Goal: Information Seeking & Learning: Get advice/opinions

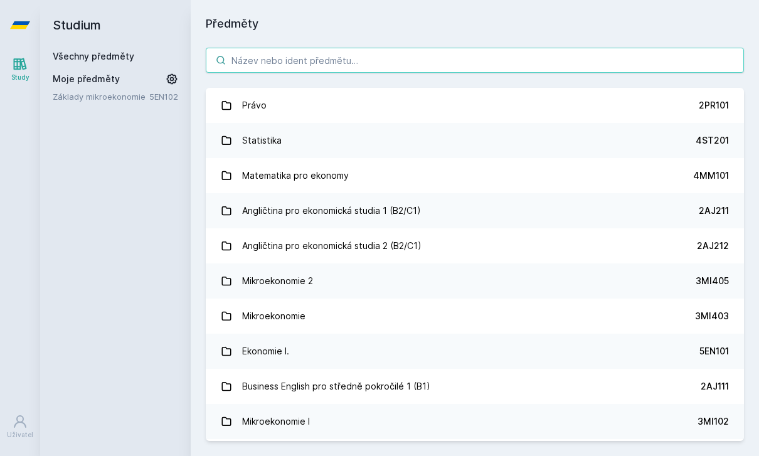
click at [394, 65] on input "search" at bounding box center [475, 60] width 538 height 25
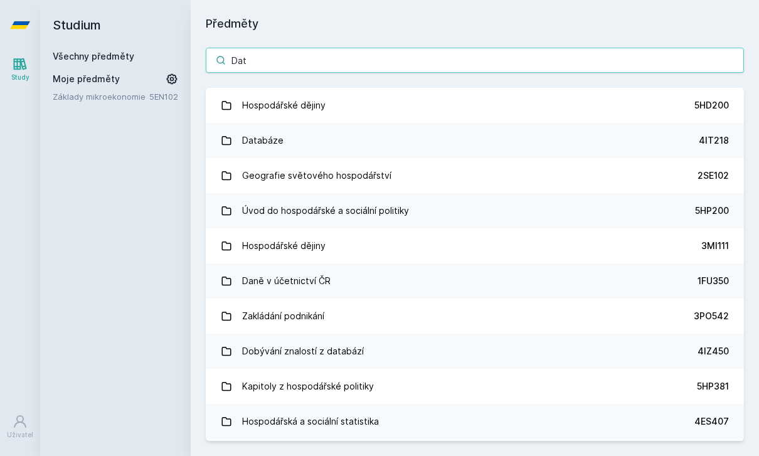
type input "Data"
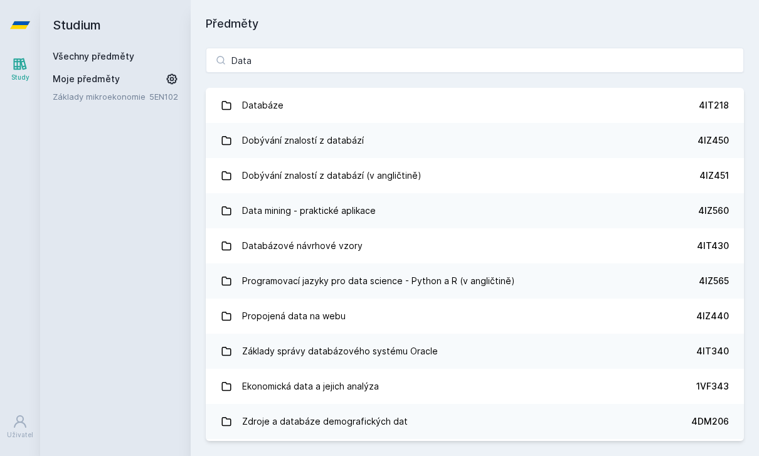
click at [376, 107] on link "Databáze 4IT218" at bounding box center [475, 105] width 538 height 35
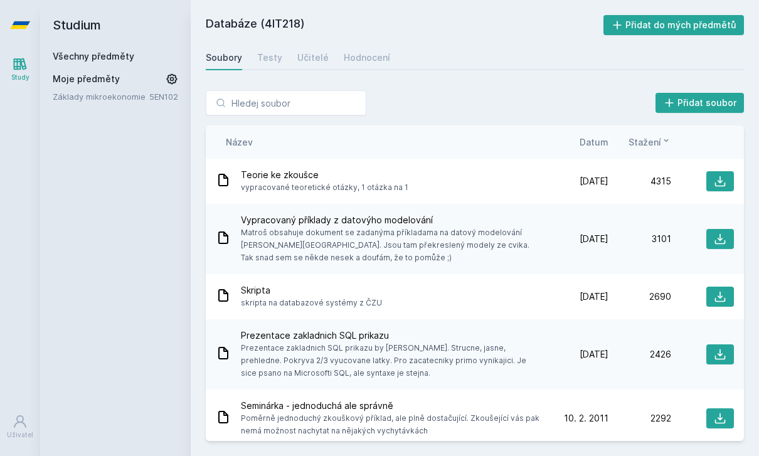
click at [275, 57] on div "Testy" at bounding box center [269, 57] width 25 height 13
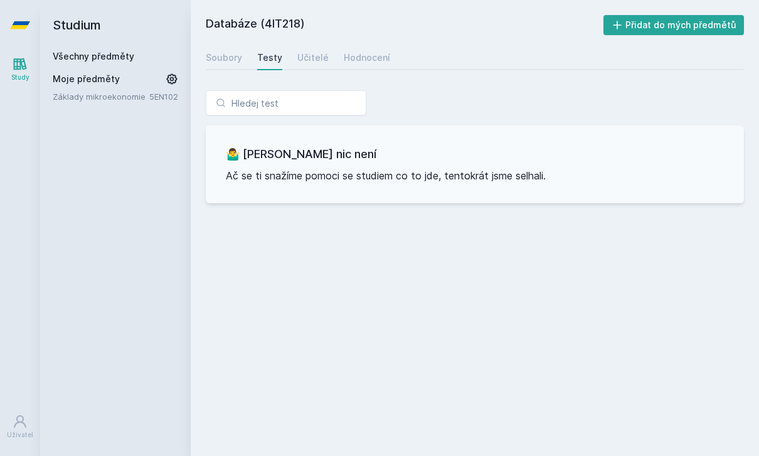
click at [312, 57] on div "Učitelé" at bounding box center [312, 57] width 31 height 13
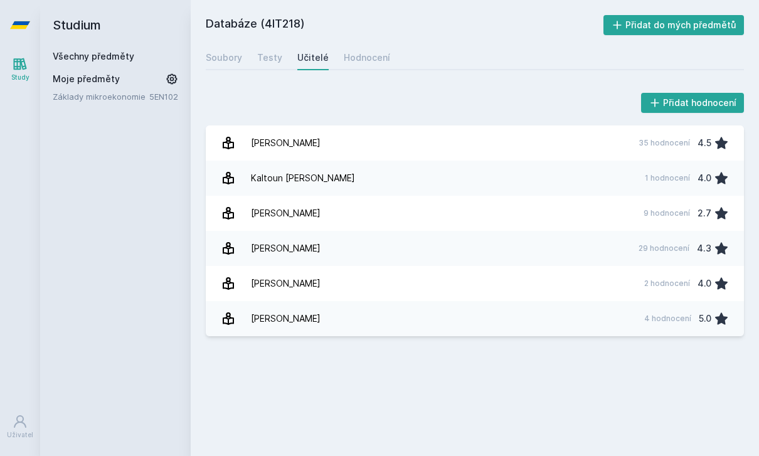
click at [234, 56] on div "Soubory" at bounding box center [224, 57] width 36 height 13
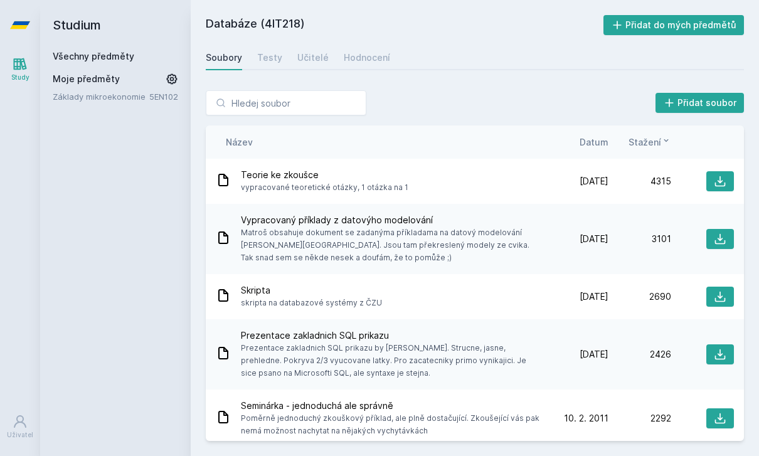
click at [313, 65] on link "Učitelé" at bounding box center [312, 57] width 31 height 25
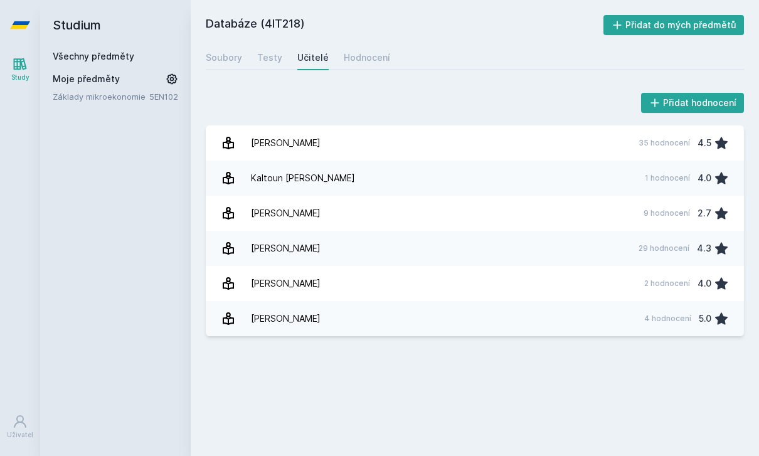
click at [665, 145] on div "35 hodnocení" at bounding box center [663, 143] width 51 height 10
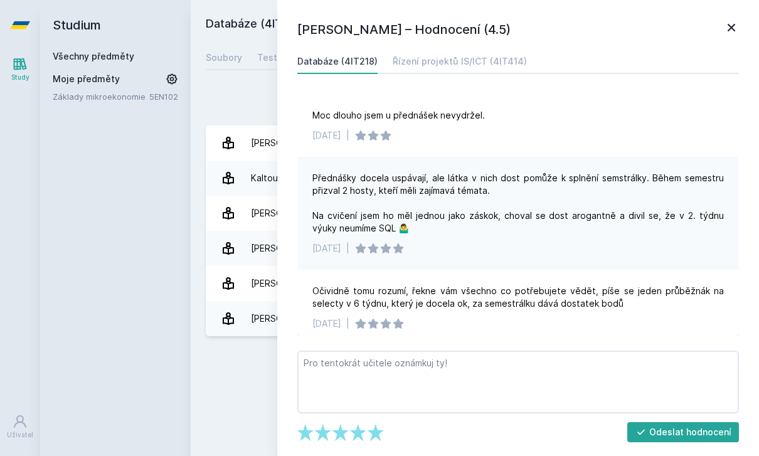
click at [661, 239] on div "Přednášky docela uspávají, ale látka v nich dost pomůže k splnění semstrálky. B…" at bounding box center [517, 213] width 441 height 113
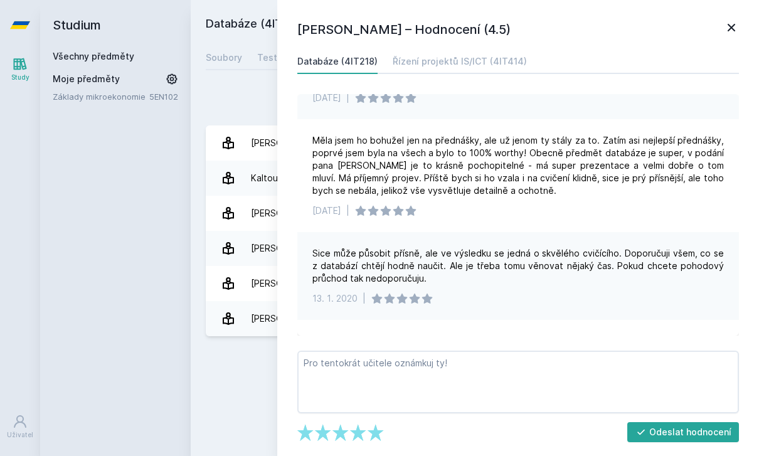
scroll to position [889, 0]
